Goal: Find contact information: Find contact information

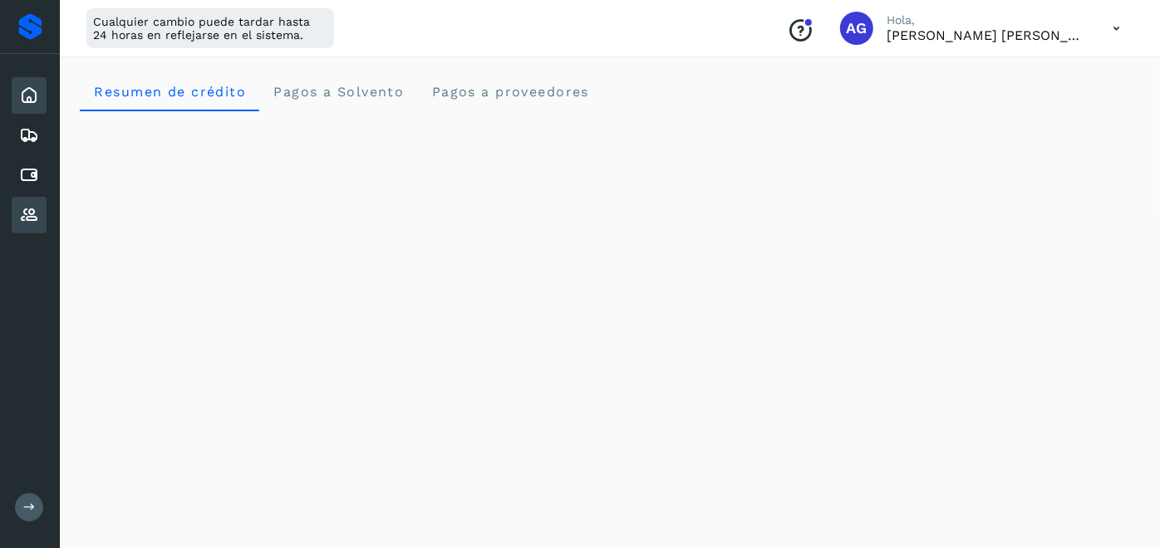
click at [28, 220] on icon at bounding box center [29, 215] width 20 height 20
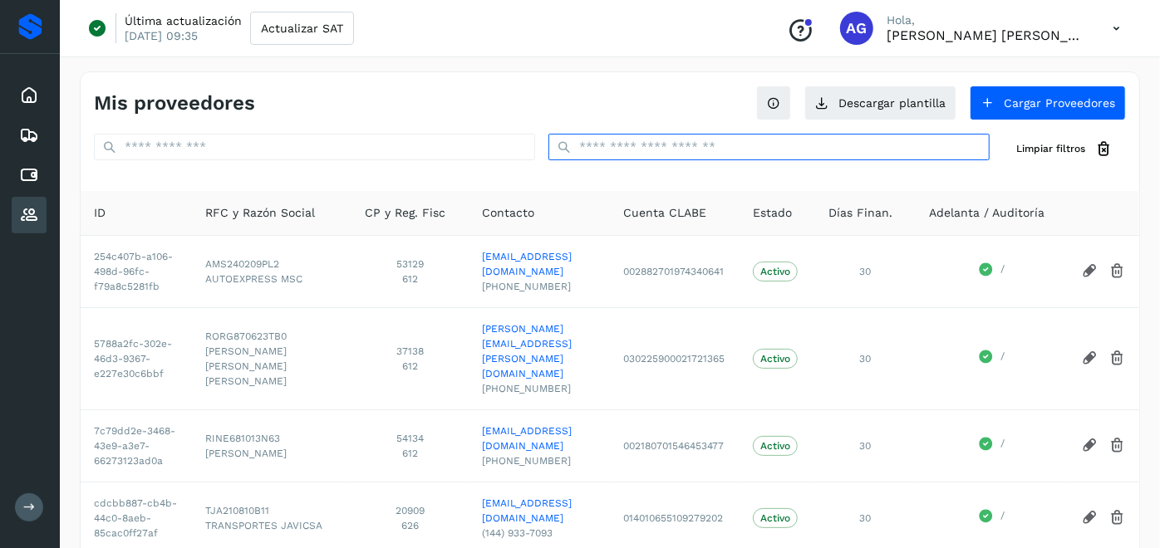
click at [633, 145] on input "text" at bounding box center [768, 147] width 441 height 27
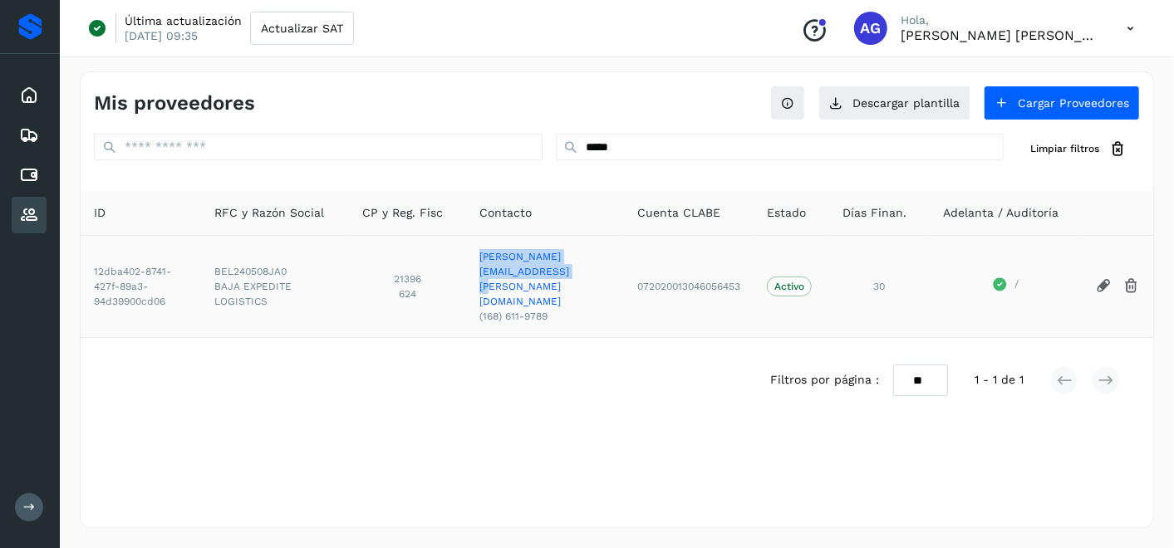
drag, startPoint x: 449, startPoint y: 271, endPoint x: 616, endPoint y: 272, distance: 167.0
click at [616, 272] on td "[PERSON_NAME][EMAIL_ADDRESS][PERSON_NAME][DOMAIN_NAME] (168) 611-9789" at bounding box center [545, 286] width 158 height 102
copy link "[PERSON_NAME][EMAIL_ADDRESS][PERSON_NAME][DOMAIN_NAME]"
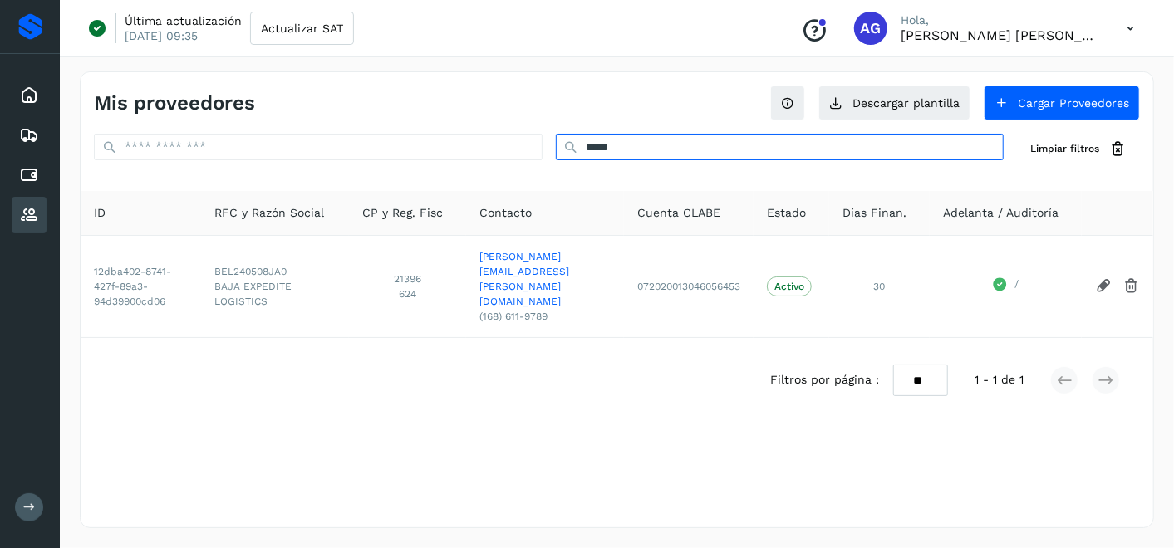
drag, startPoint x: 672, startPoint y: 151, endPoint x: 398, endPoint y: 139, distance: 274.4
click at [398, 139] on div "**** Limpiar filtros" at bounding box center [617, 149] width 1073 height 31
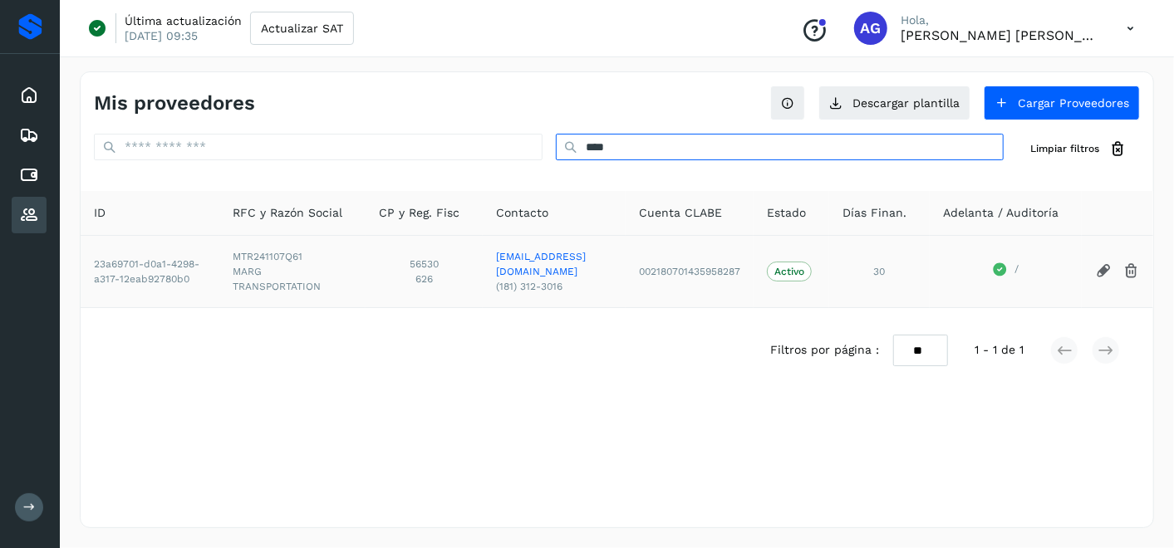
type input "****"
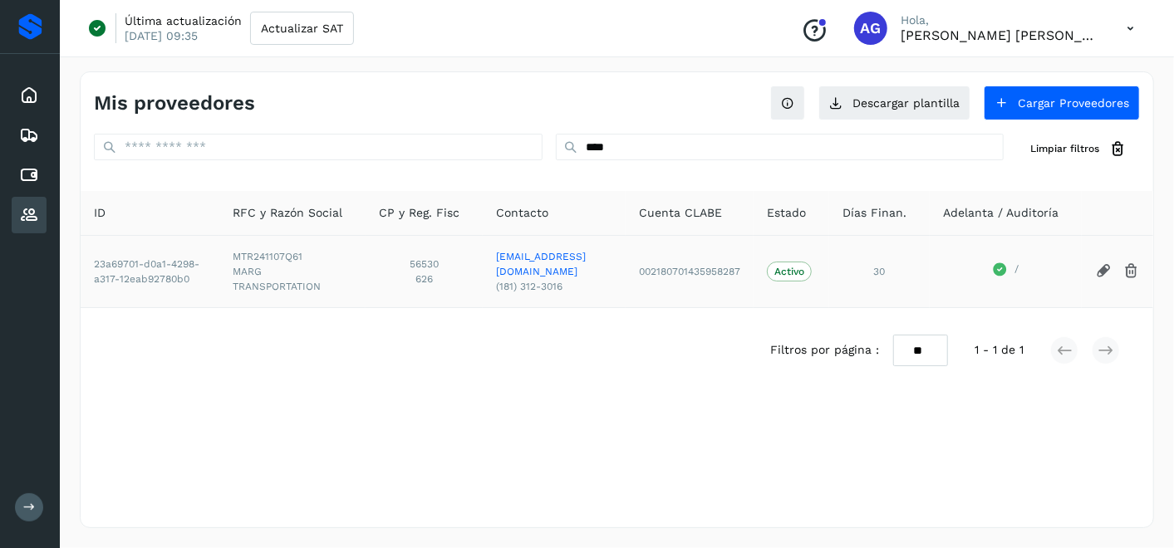
drag, startPoint x: 636, startPoint y: 271, endPoint x: 444, endPoint y: 272, distance: 192.7
click at [483, 272] on td "[EMAIL_ADDRESS][DOMAIN_NAME] (181) 312-3016" at bounding box center [554, 271] width 143 height 72
copy link "[EMAIL_ADDRESS][DOMAIN_NAME]"
